Goal: Communication & Community: Answer question/provide support

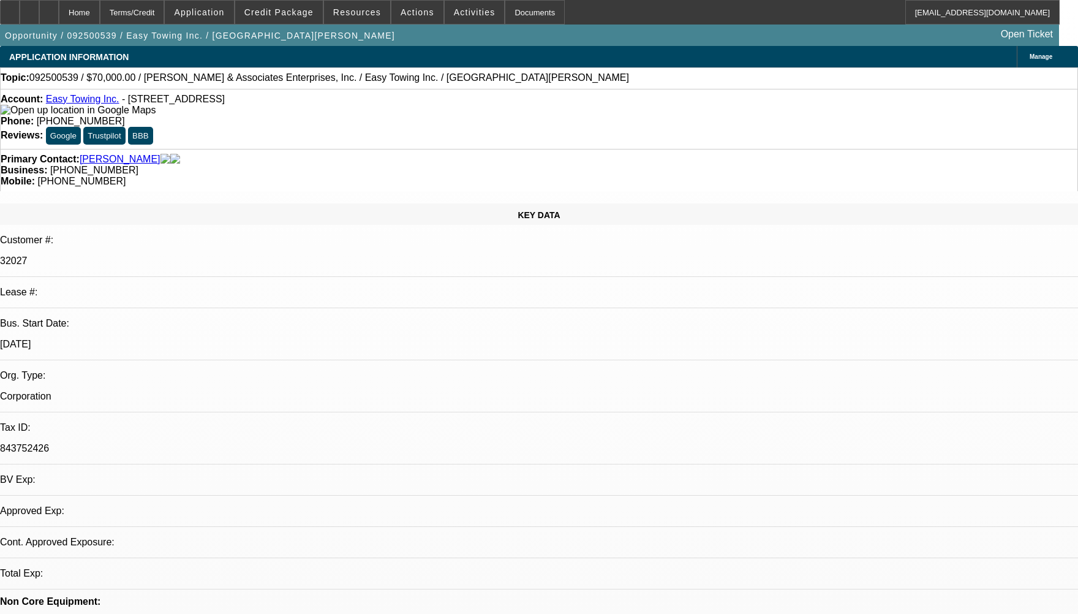
select select "0"
select select "2"
select select "0.1"
select select "1"
select select "2"
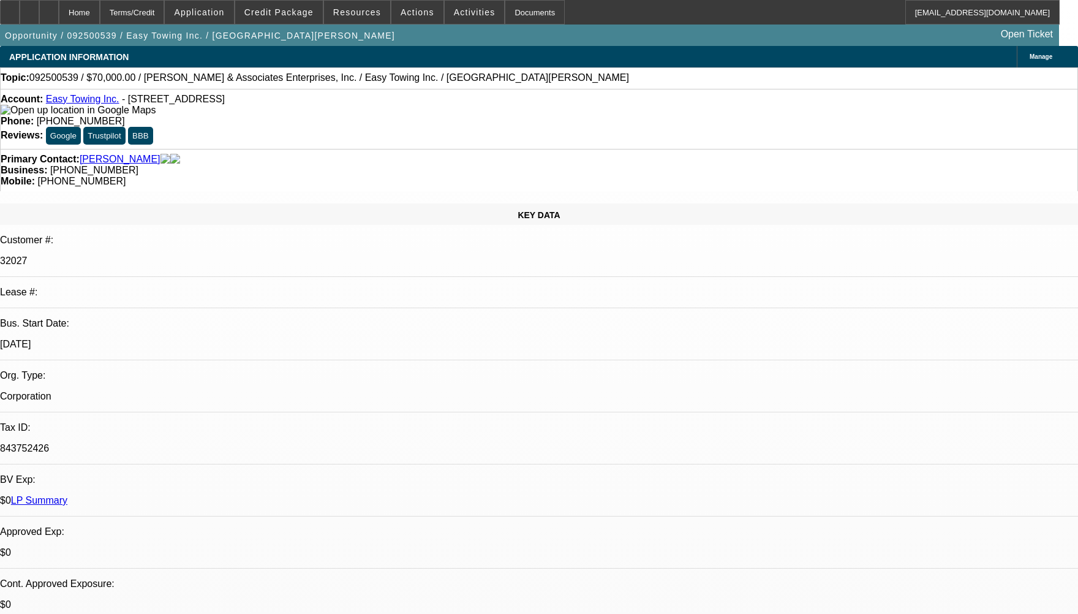
select select "4"
radio input "true"
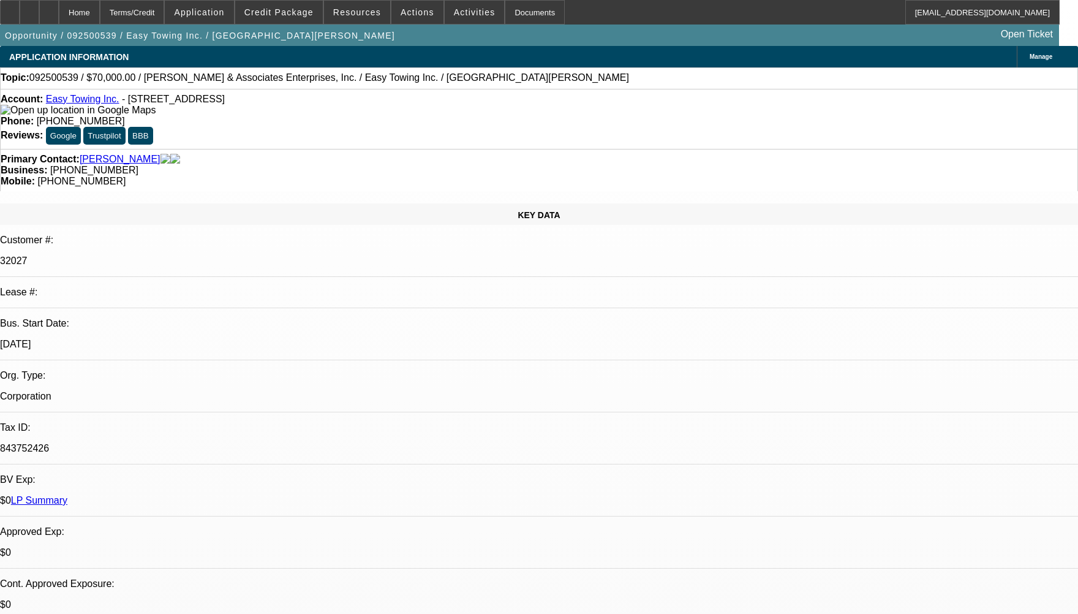
type textarea "NOT ENOUGH PAY HISTORY TO COMMENT AS IT'S A SOLD DEAL."
radio input "true"
